Goal: Task Accomplishment & Management: Manage account settings

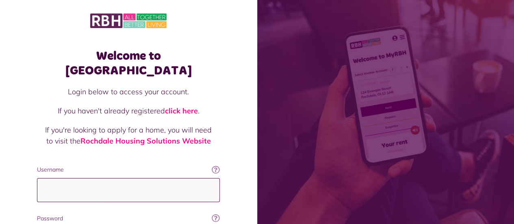
click at [80, 178] on input "Username" at bounding box center [128, 190] width 183 height 24
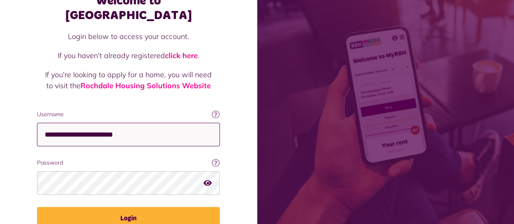
scroll to position [88, 0]
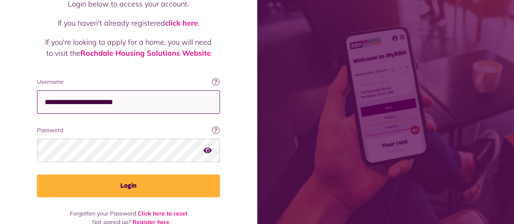
type input "**********"
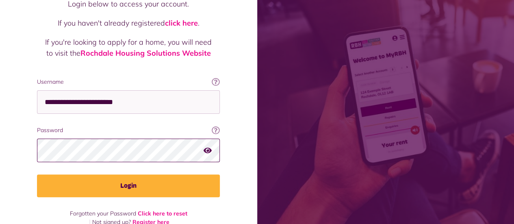
scroll to position [0, 0]
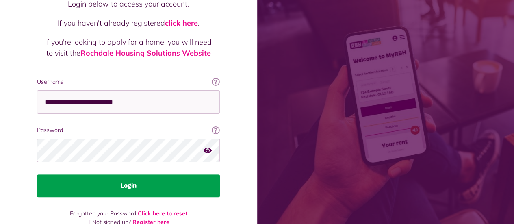
click at [69, 174] on button "Login" at bounding box center [128, 185] width 183 height 23
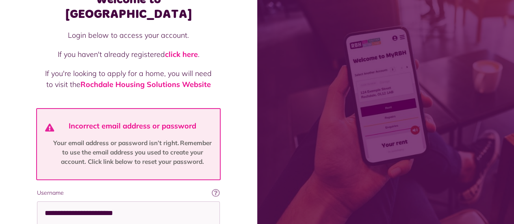
scroll to position [162, 0]
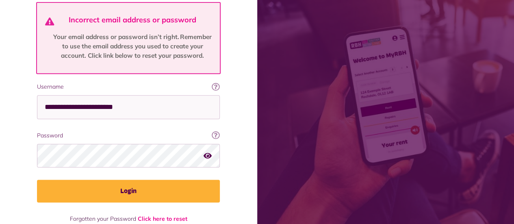
click at [208, 150] on button "button" at bounding box center [207, 155] width 8 height 11
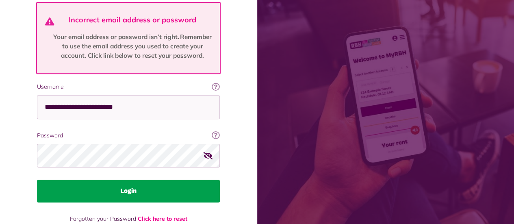
click at [89, 184] on button "Login" at bounding box center [128, 190] width 183 height 23
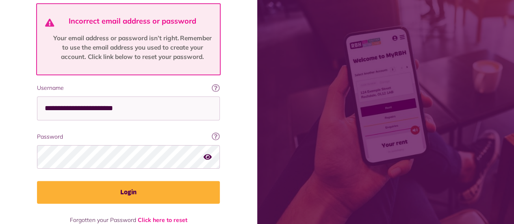
scroll to position [167, 0]
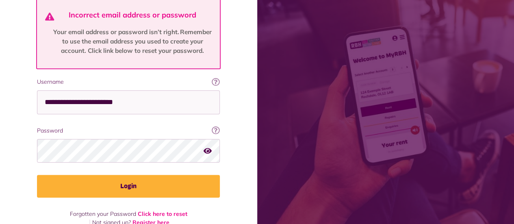
click at [205, 147] on icon "button" at bounding box center [207, 150] width 8 height 7
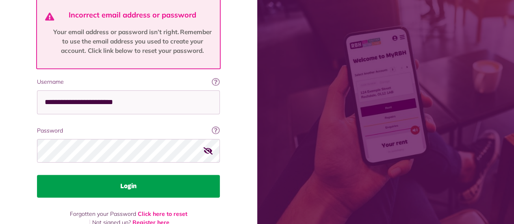
click at [180, 178] on button "Login" at bounding box center [128, 186] width 183 height 23
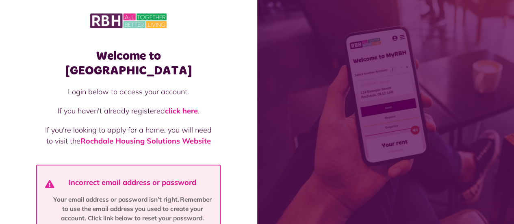
scroll to position [162, 0]
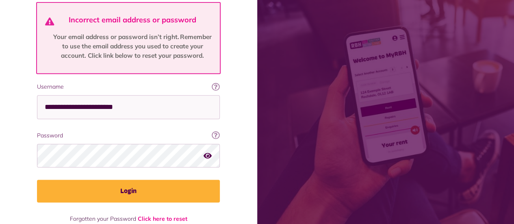
click at [209, 151] on icon "button" at bounding box center [207, 154] width 8 height 7
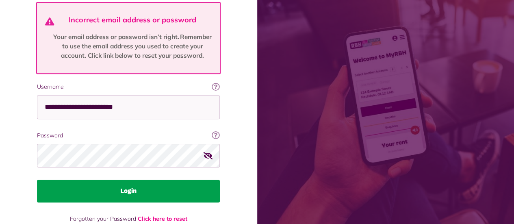
click at [163, 179] on button "Login" at bounding box center [128, 190] width 183 height 23
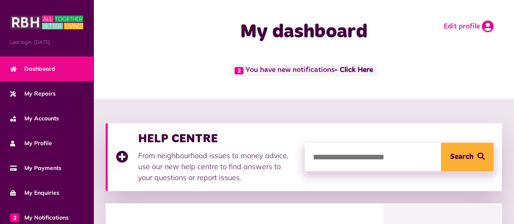
click at [464, 25] on link "Edit profile" at bounding box center [468, 26] width 50 height 12
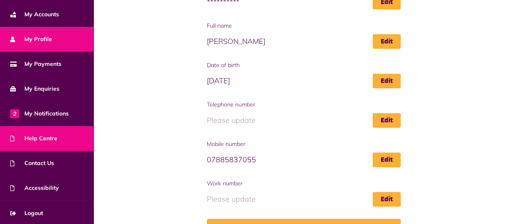
scroll to position [162, 0]
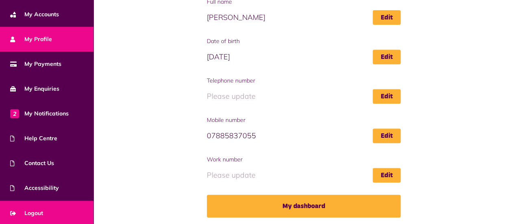
click at [41, 209] on span "Logout" at bounding box center [26, 213] width 33 height 9
